Goal: Information Seeking & Learning: Learn about a topic

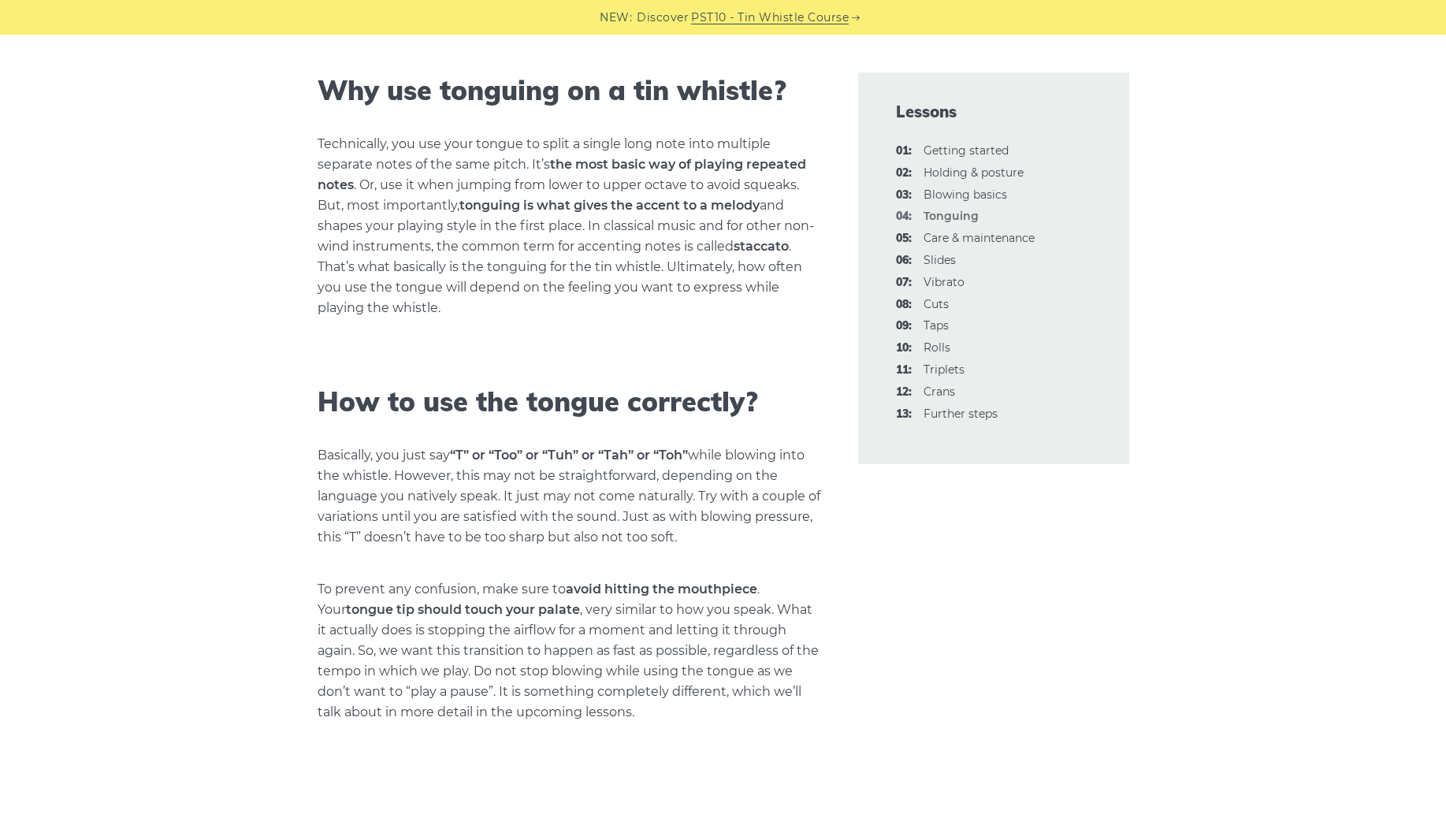
scroll to position [756, 0]
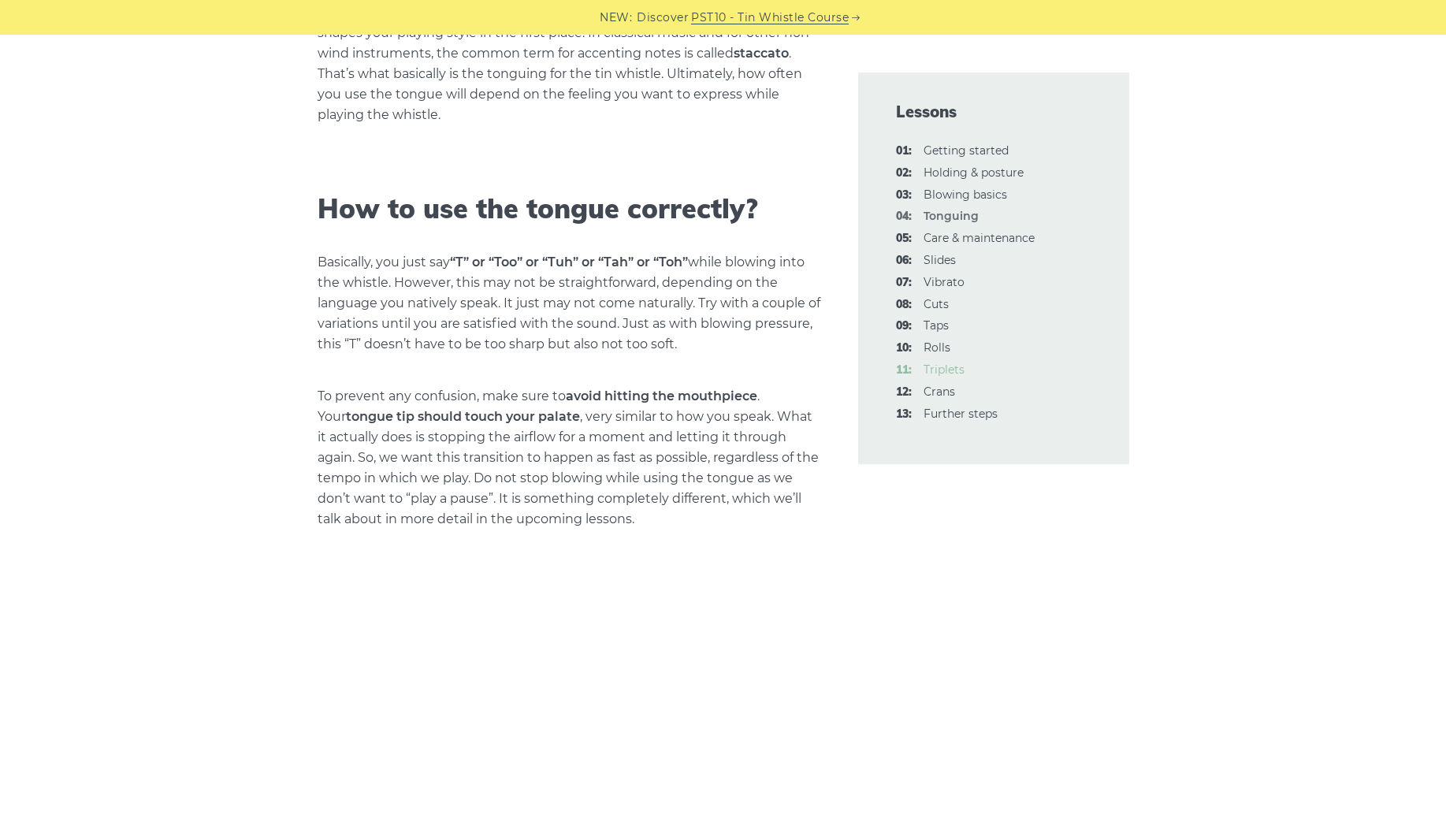
click at [936, 369] on link "11: Triplets" at bounding box center [943, 369] width 41 height 14
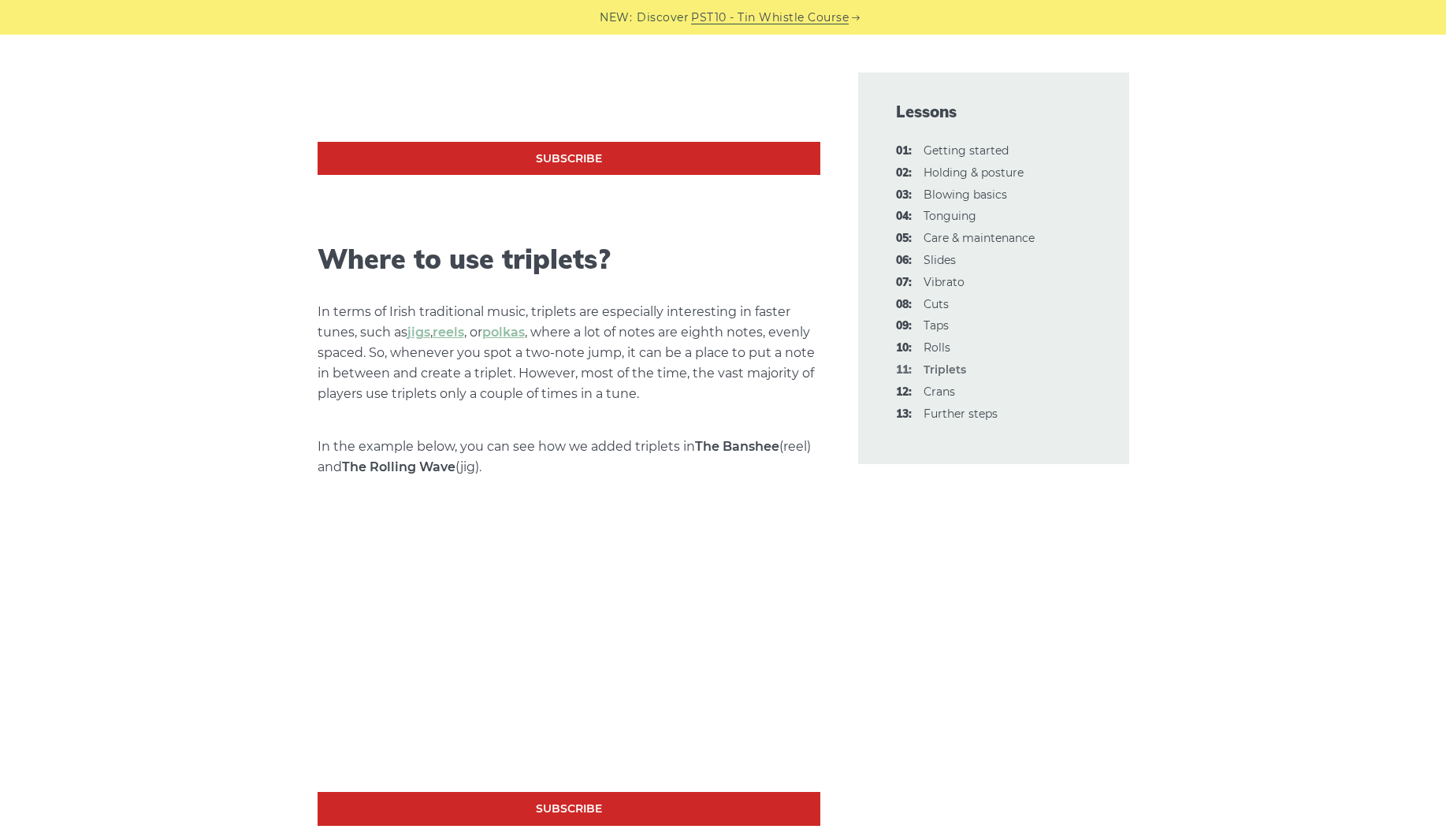
scroll to position [1229, 0]
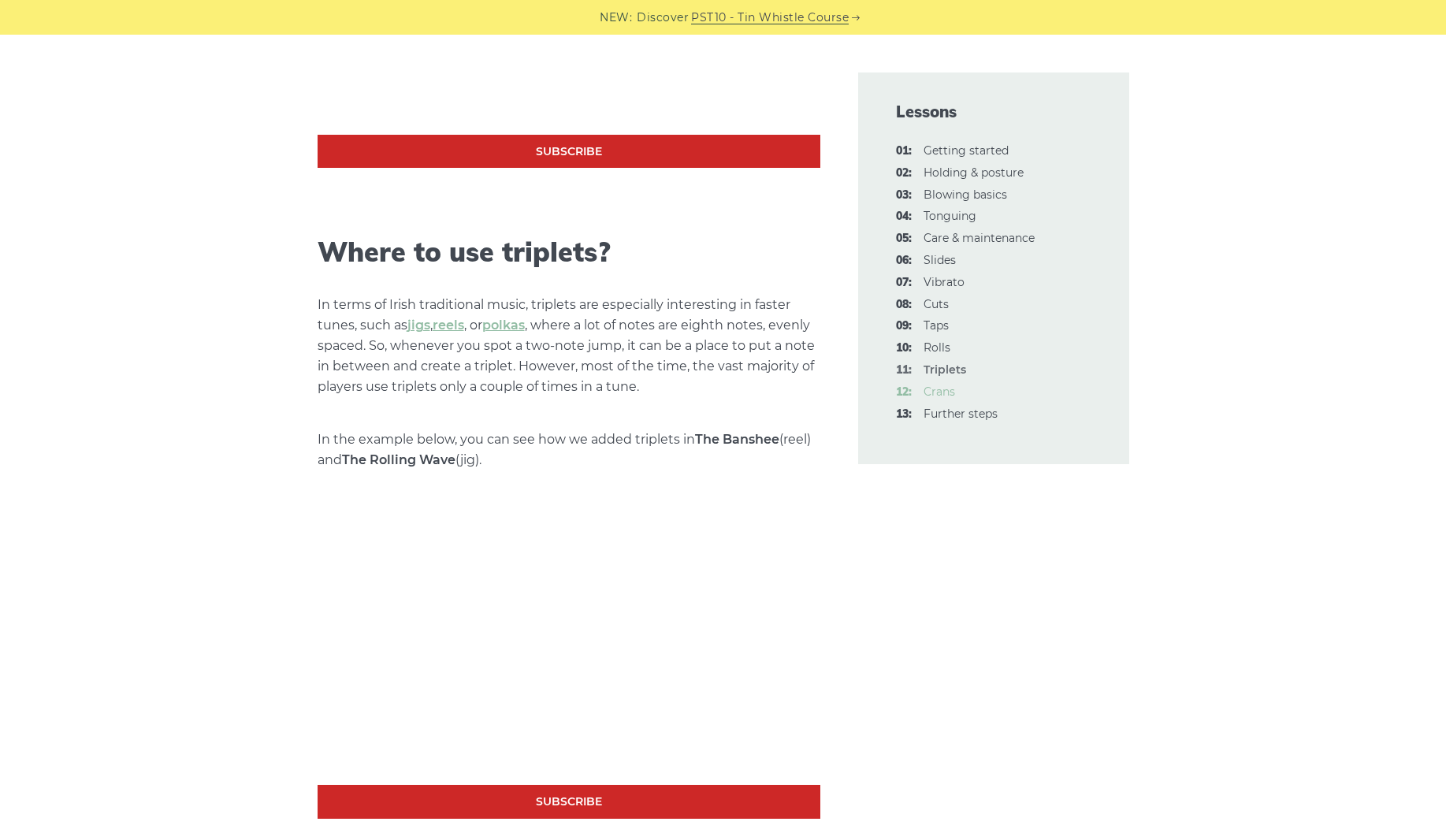
click at [938, 390] on link "12: Crans" at bounding box center [939, 392] width 32 height 14
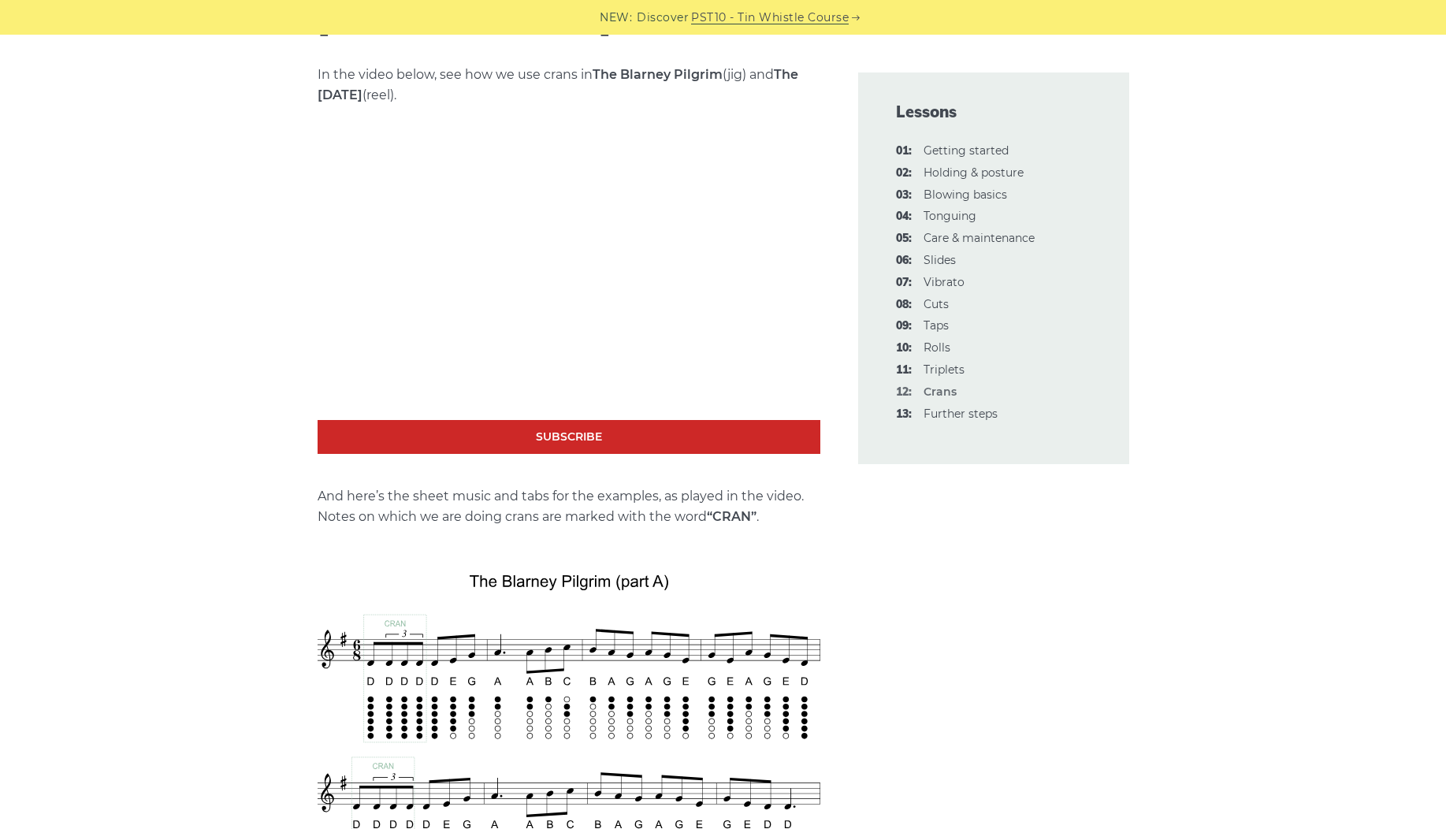
scroll to position [2837, 0]
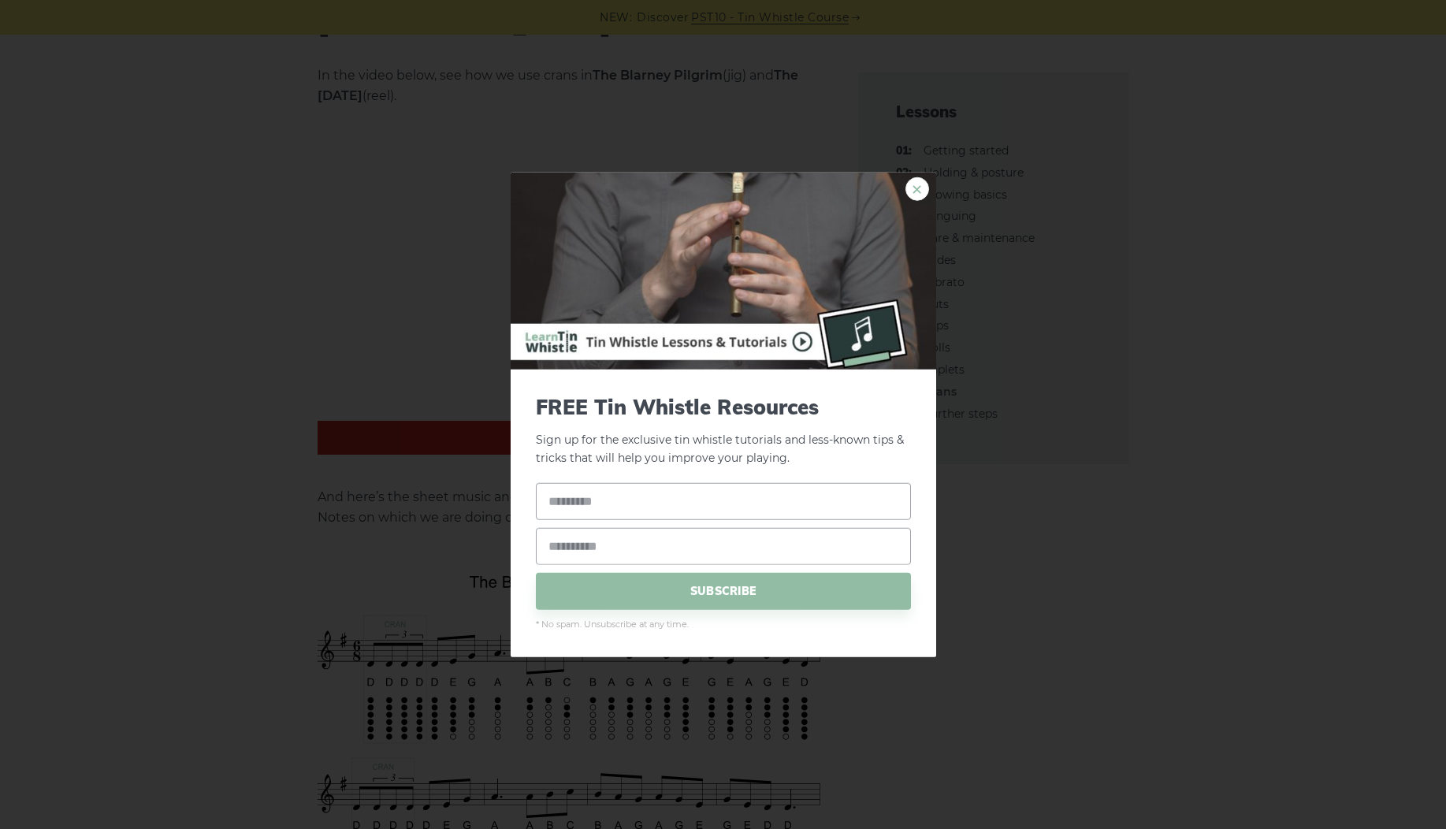
click at [928, 189] on link "×" at bounding box center [917, 189] width 24 height 24
